Goal: Transaction & Acquisition: Purchase product/service

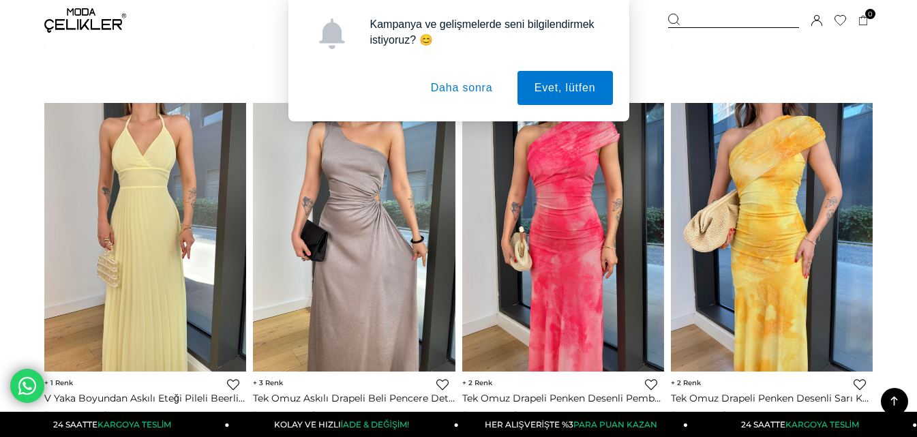
scroll to position [2044, 0]
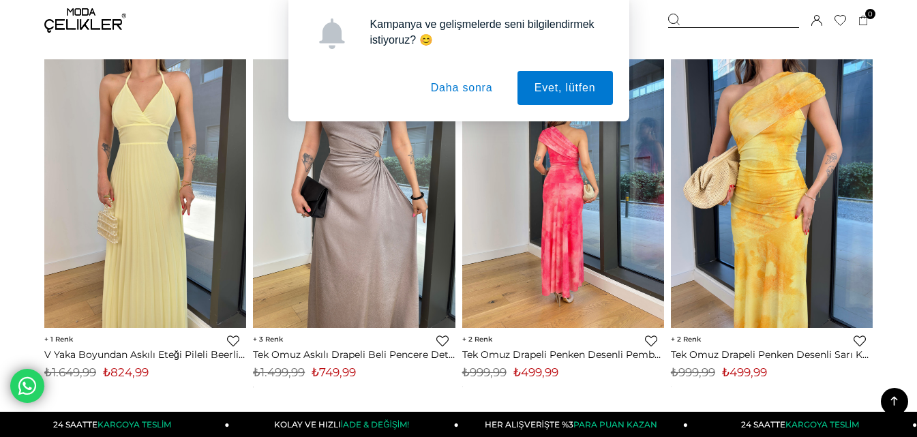
click at [576, 213] on img at bounding box center [563, 193] width 202 height 269
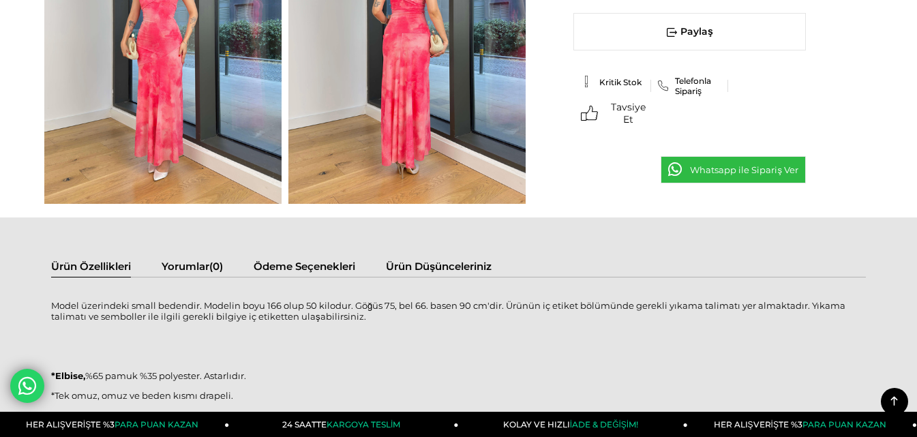
scroll to position [477, 0]
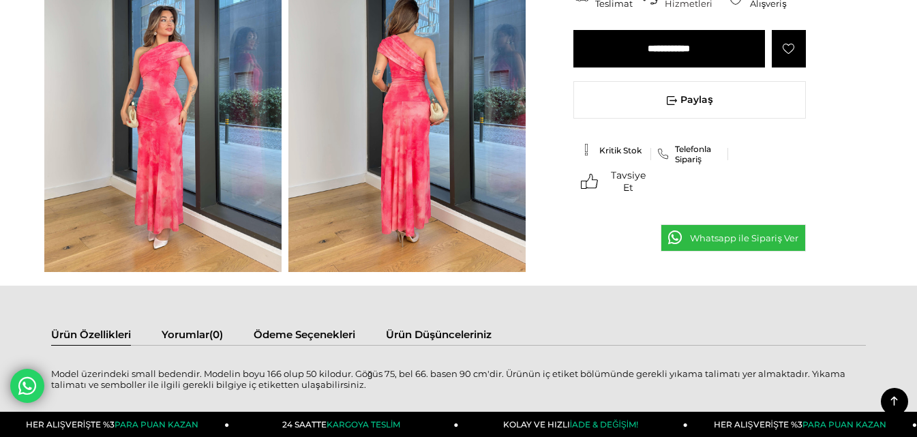
click at [429, 147] on img at bounding box center [406, 114] width 237 height 316
click at [429, 145] on img at bounding box center [406, 114] width 237 height 316
